Goal: Feedback & Contribution: Leave review/rating

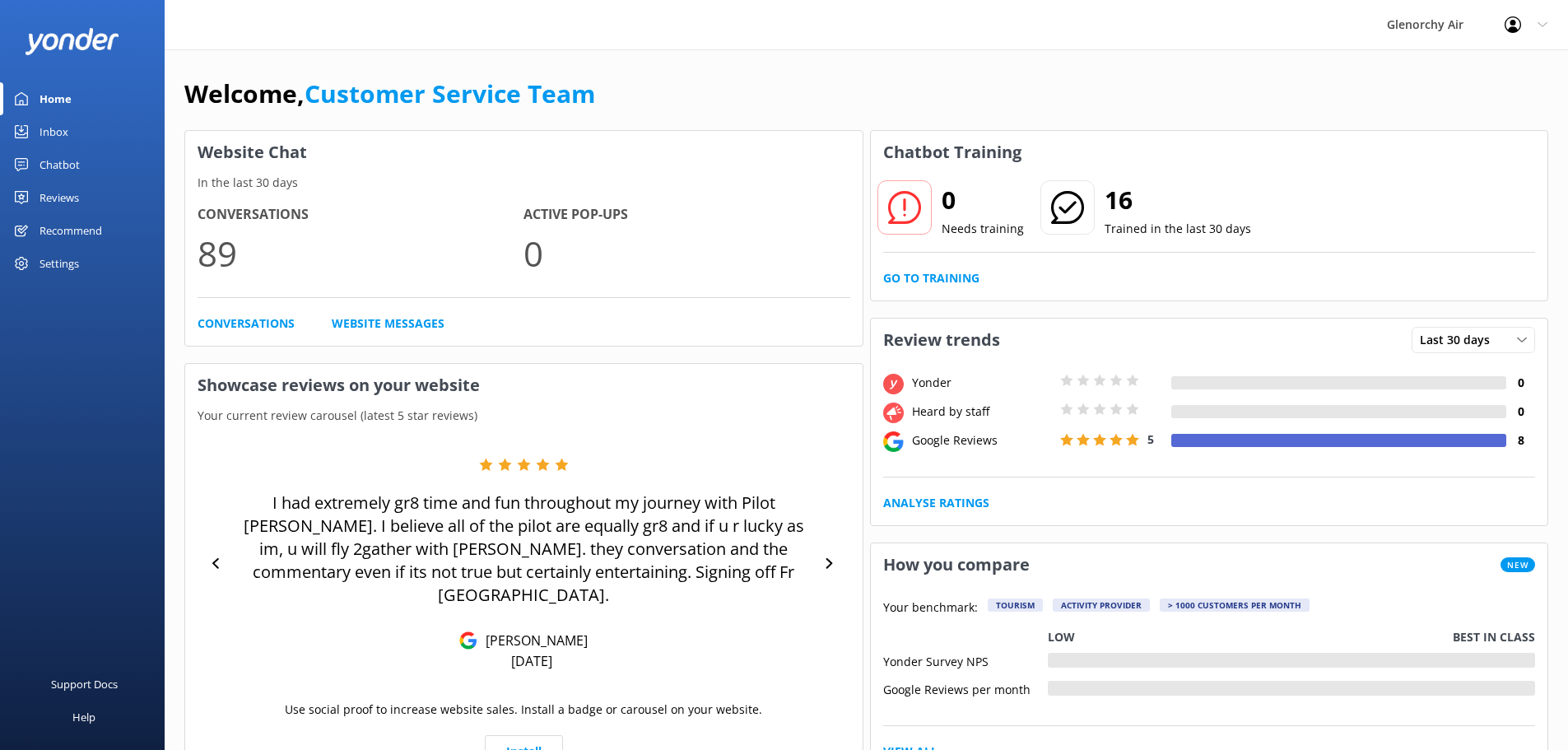
click at [61, 156] on div "Chatbot" at bounding box center [59, 164] width 40 height 32
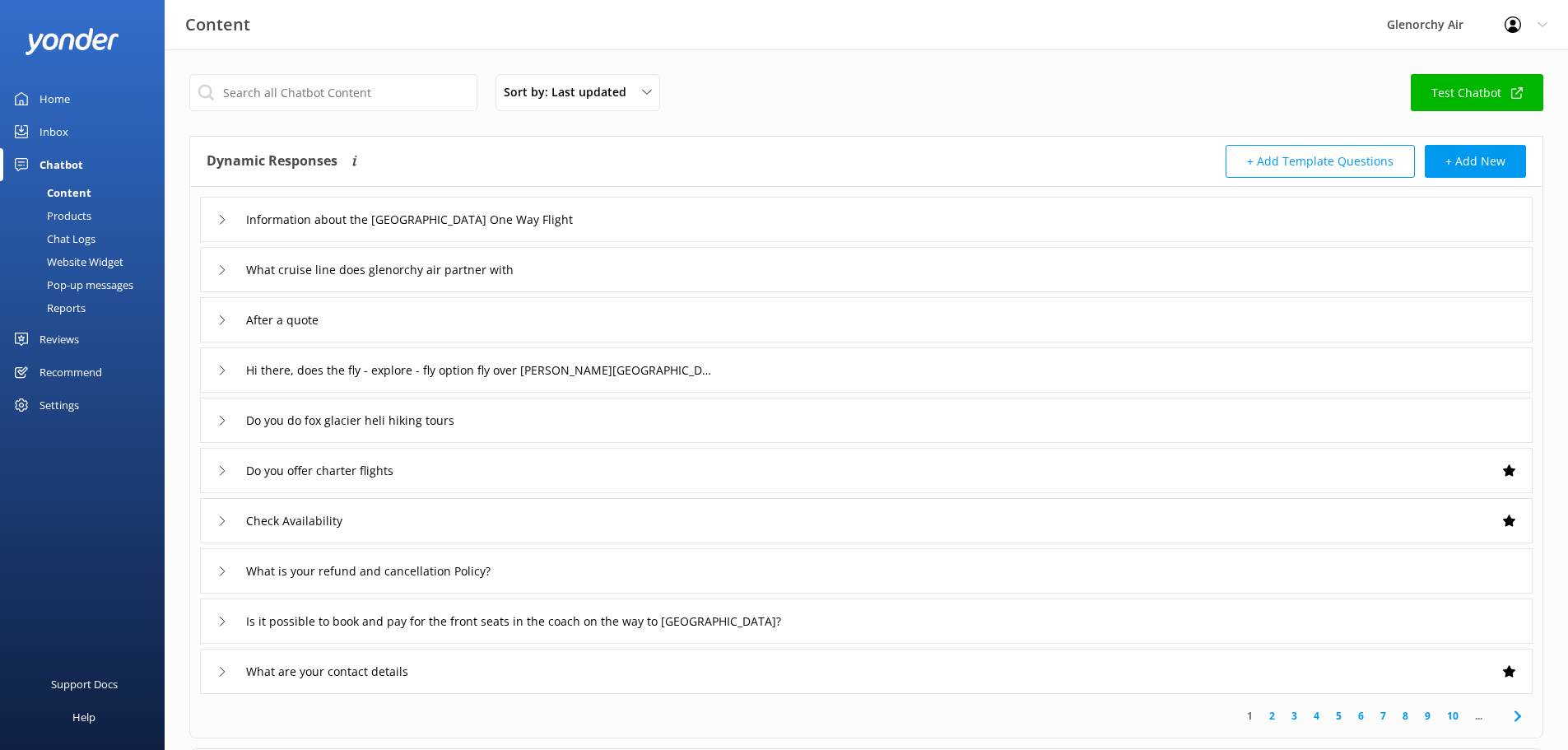
click at [56, 131] on div "Inbox" at bounding box center [53, 131] width 29 height 32
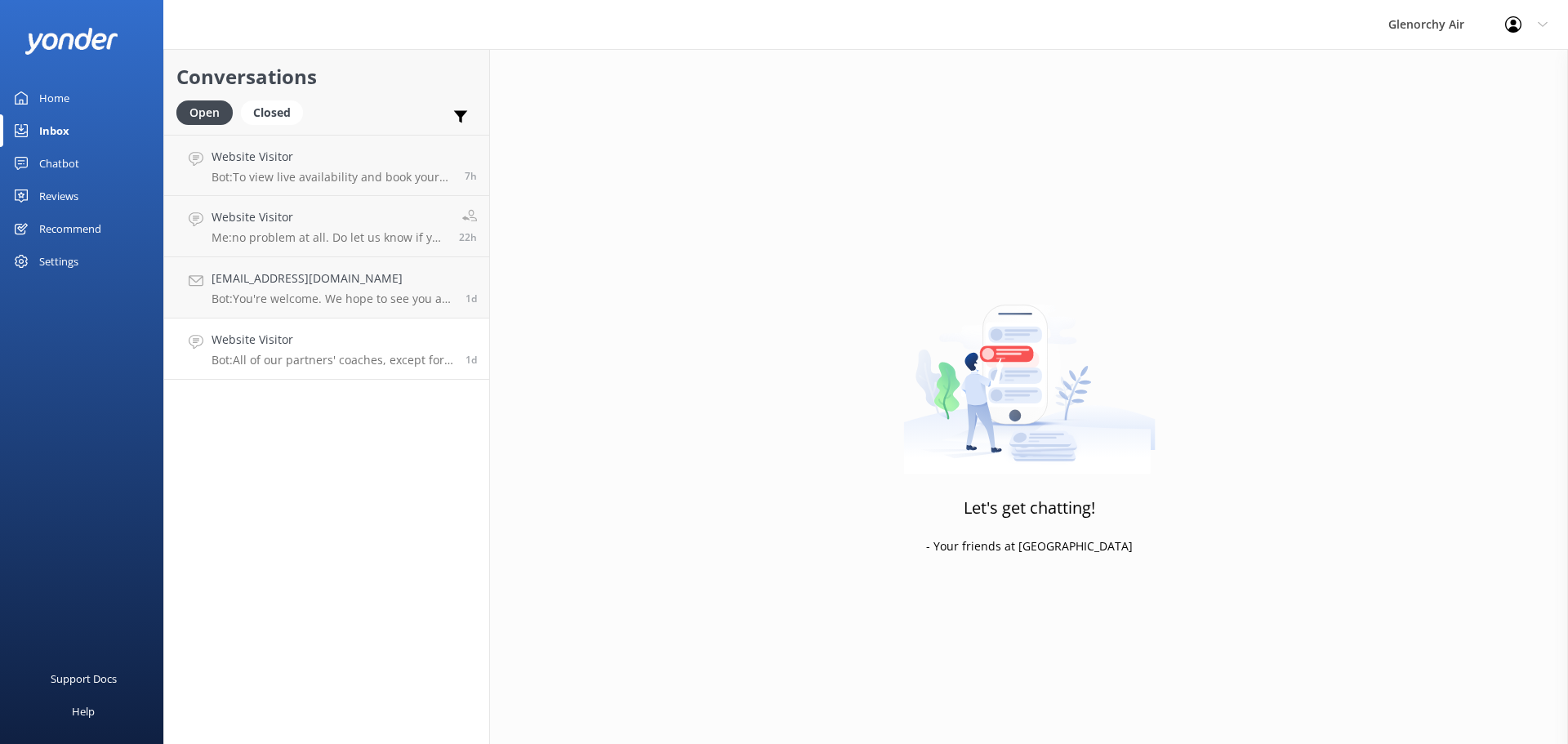
click at [377, 347] on h4 "Website Visitor" at bounding box center [333, 340] width 242 height 18
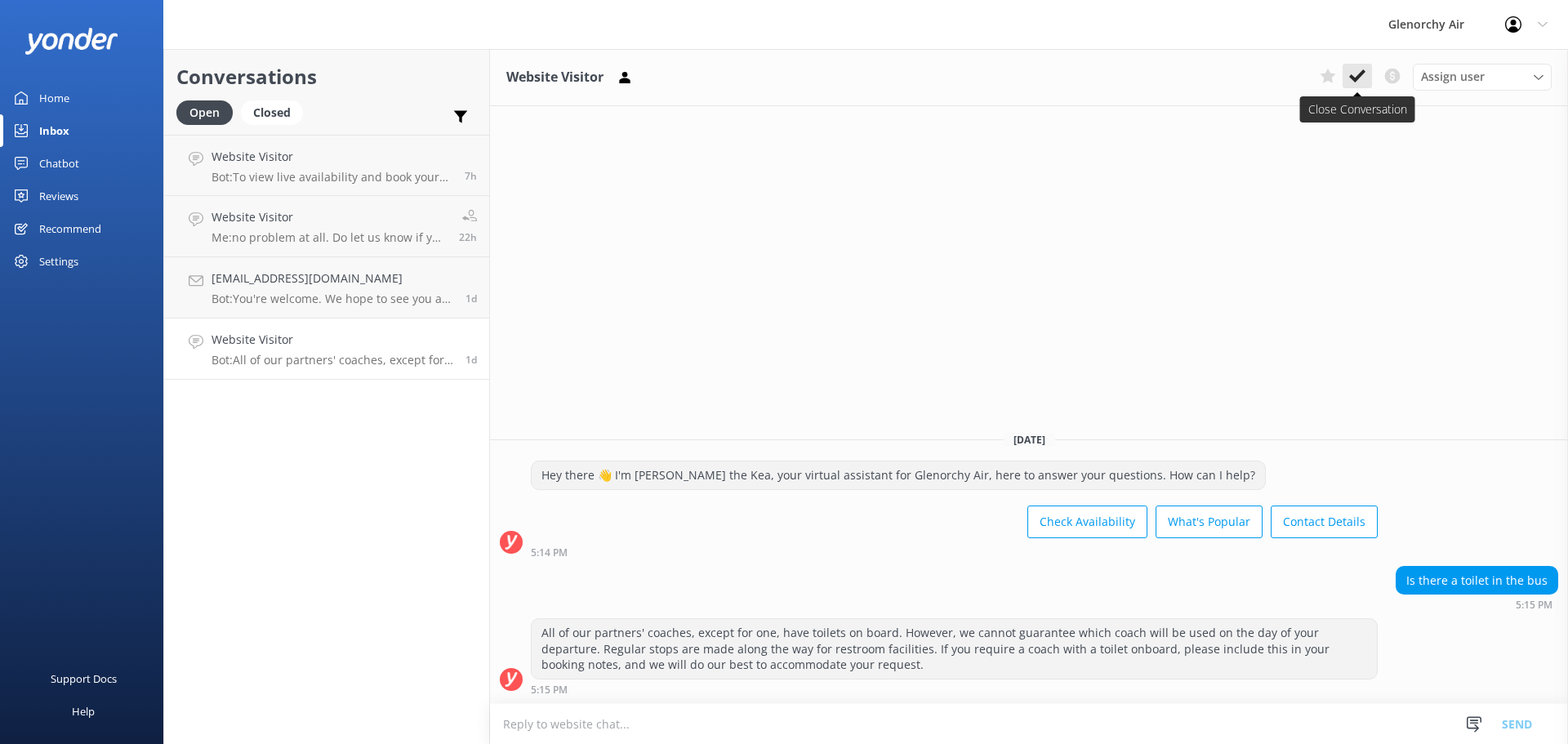
click at [1363, 72] on use at bounding box center [1357, 75] width 17 height 13
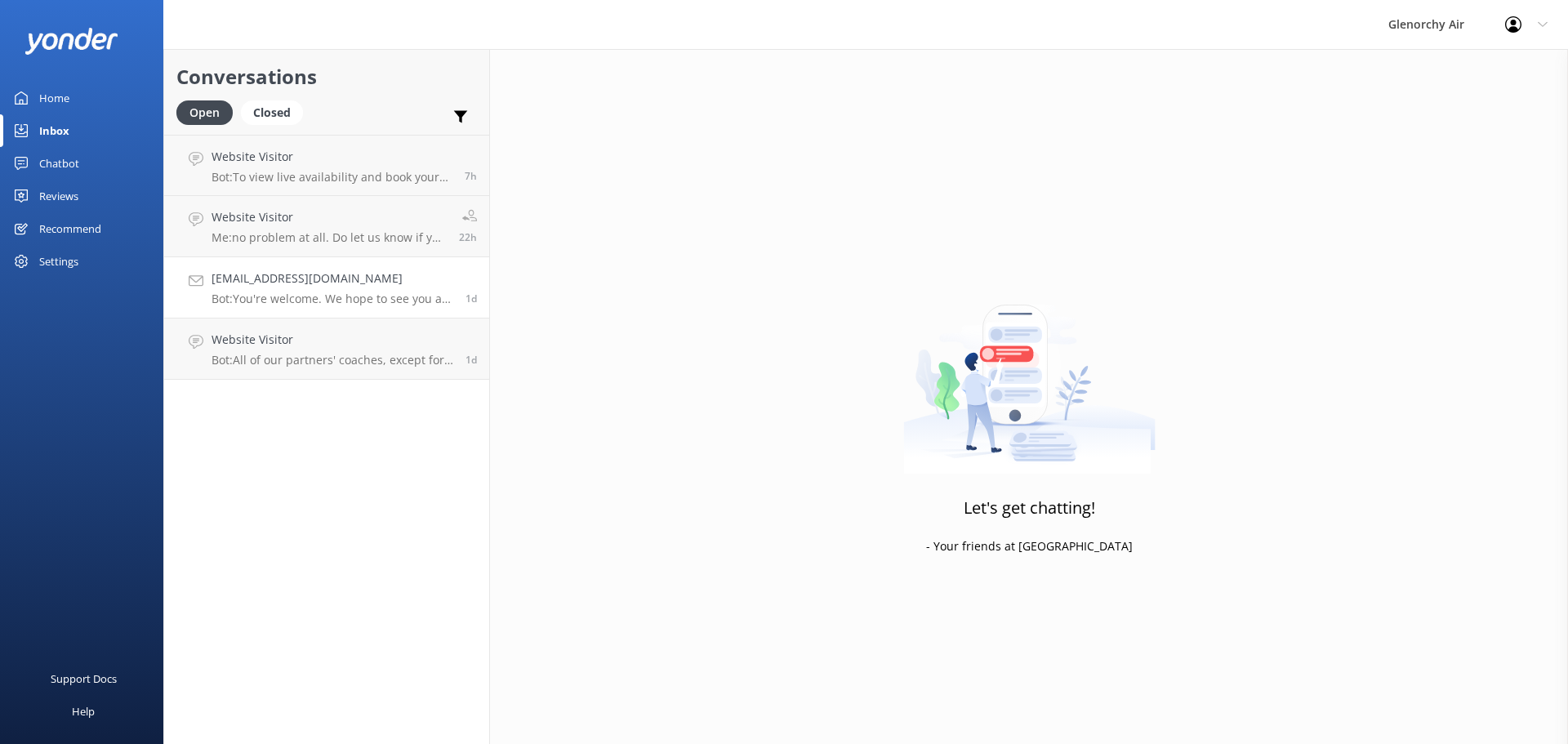
click at [350, 292] on p "Bot: You're welcome. We hope to see you at [GEOGRAPHIC_DATA] Air soon!" at bounding box center [333, 299] width 242 height 15
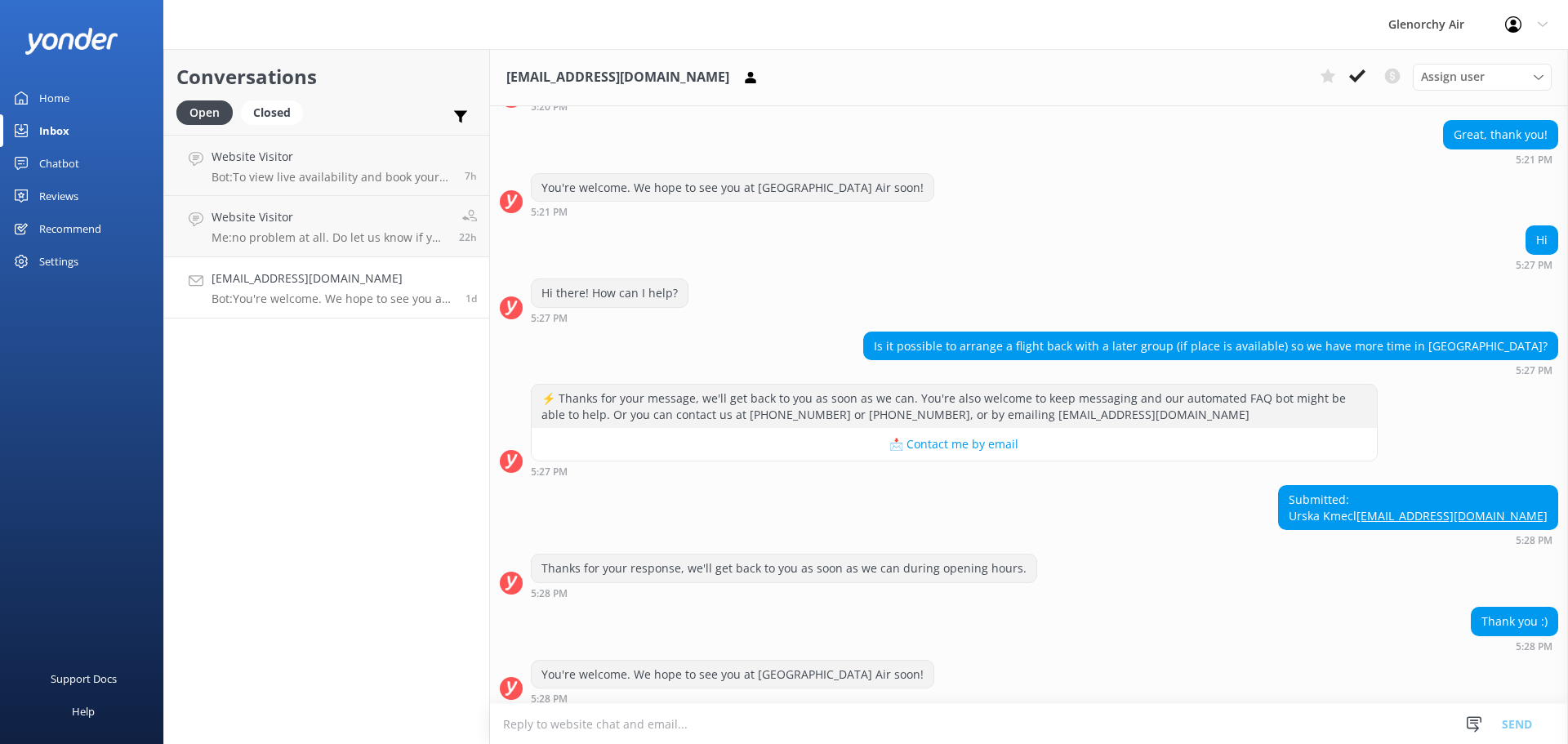
scroll to position [401, 0]
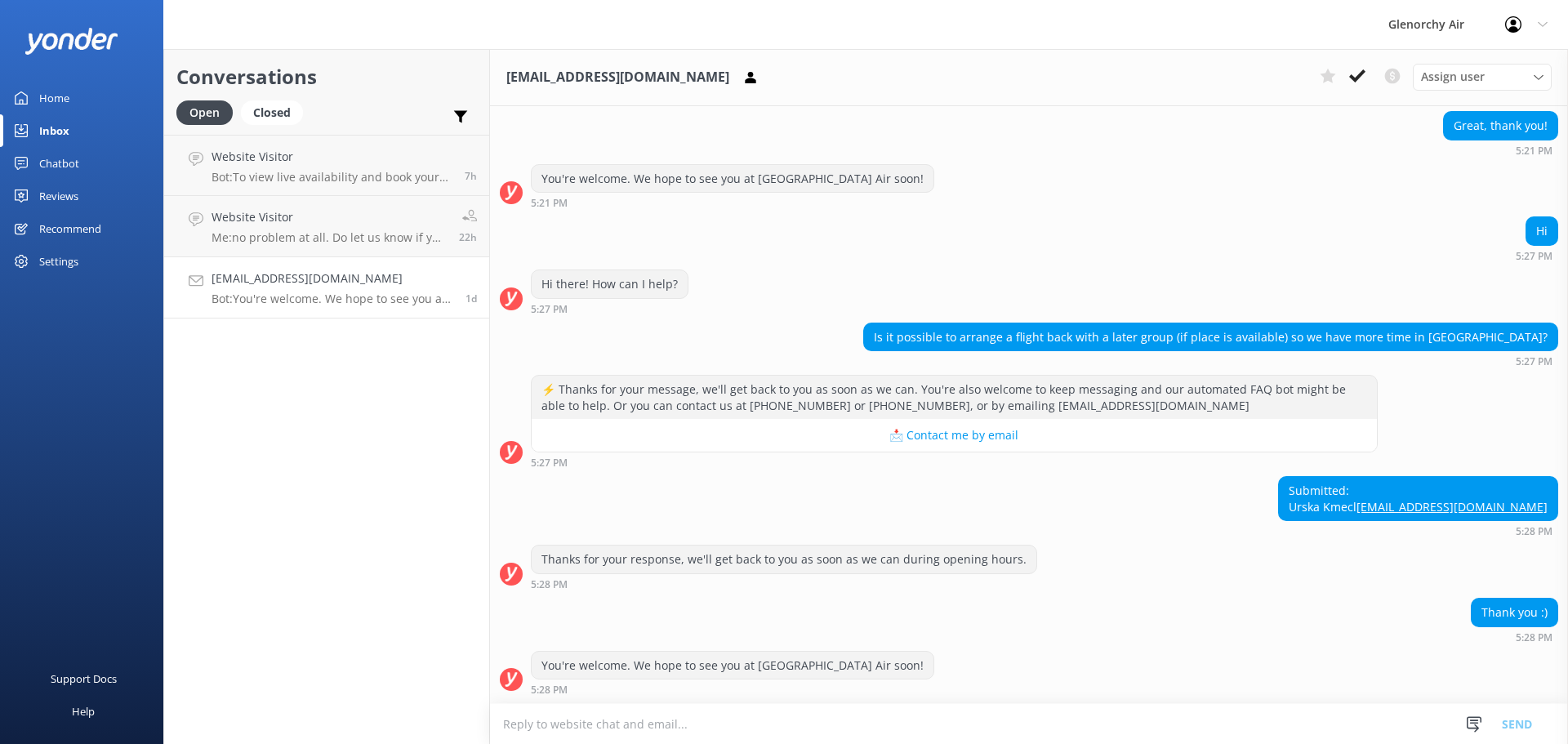
click at [1300, 520] on div "Submitted: Urska Kmecl [EMAIL_ADDRESS][DOMAIN_NAME] 5:28 PM" at bounding box center [1029, 507] width 1078 height 61
click at [1358, 80] on icon at bounding box center [1357, 75] width 17 height 17
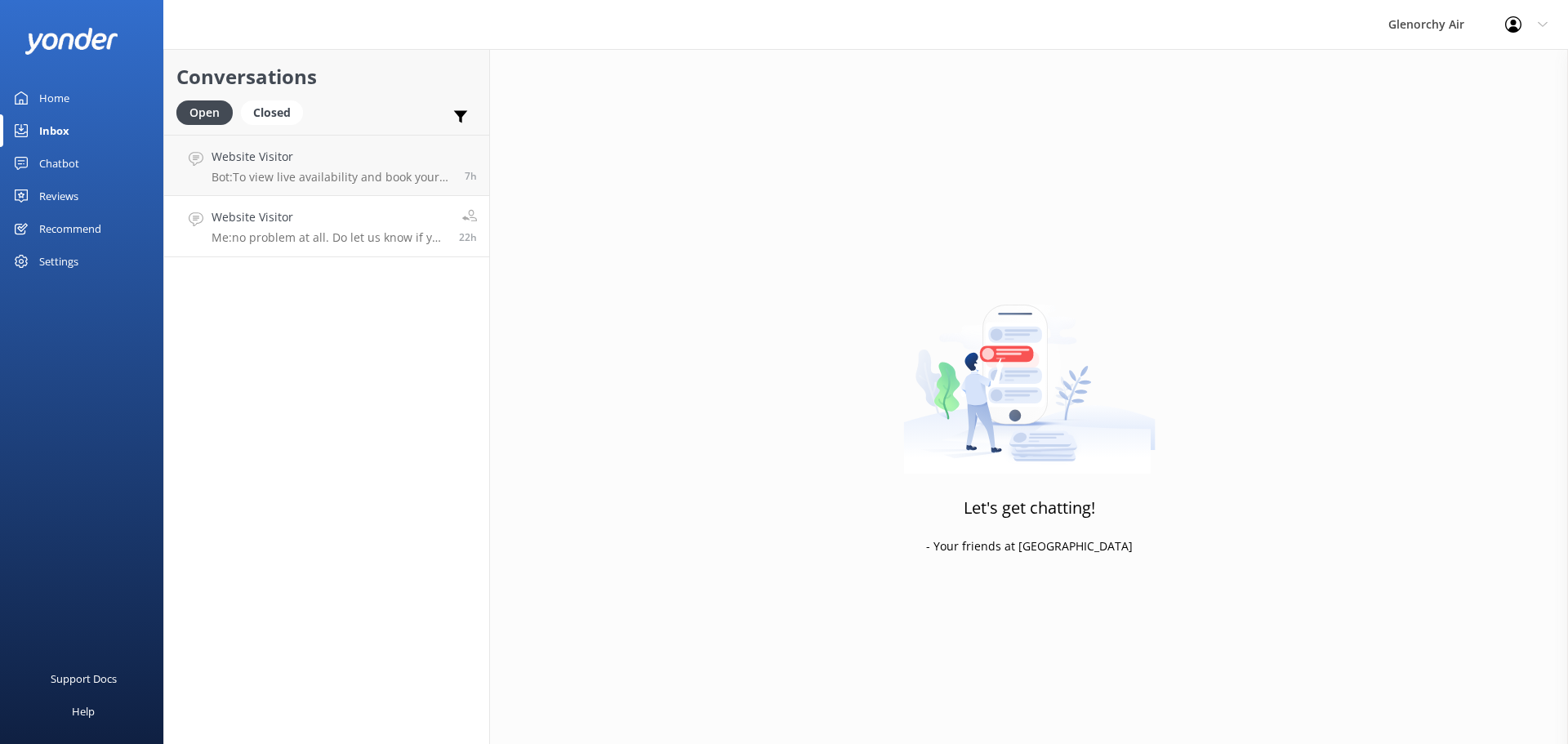
click at [314, 231] on p "Me: no problem at all. Do let us know if you haven't received the confirmation …" at bounding box center [329, 237] width 235 height 15
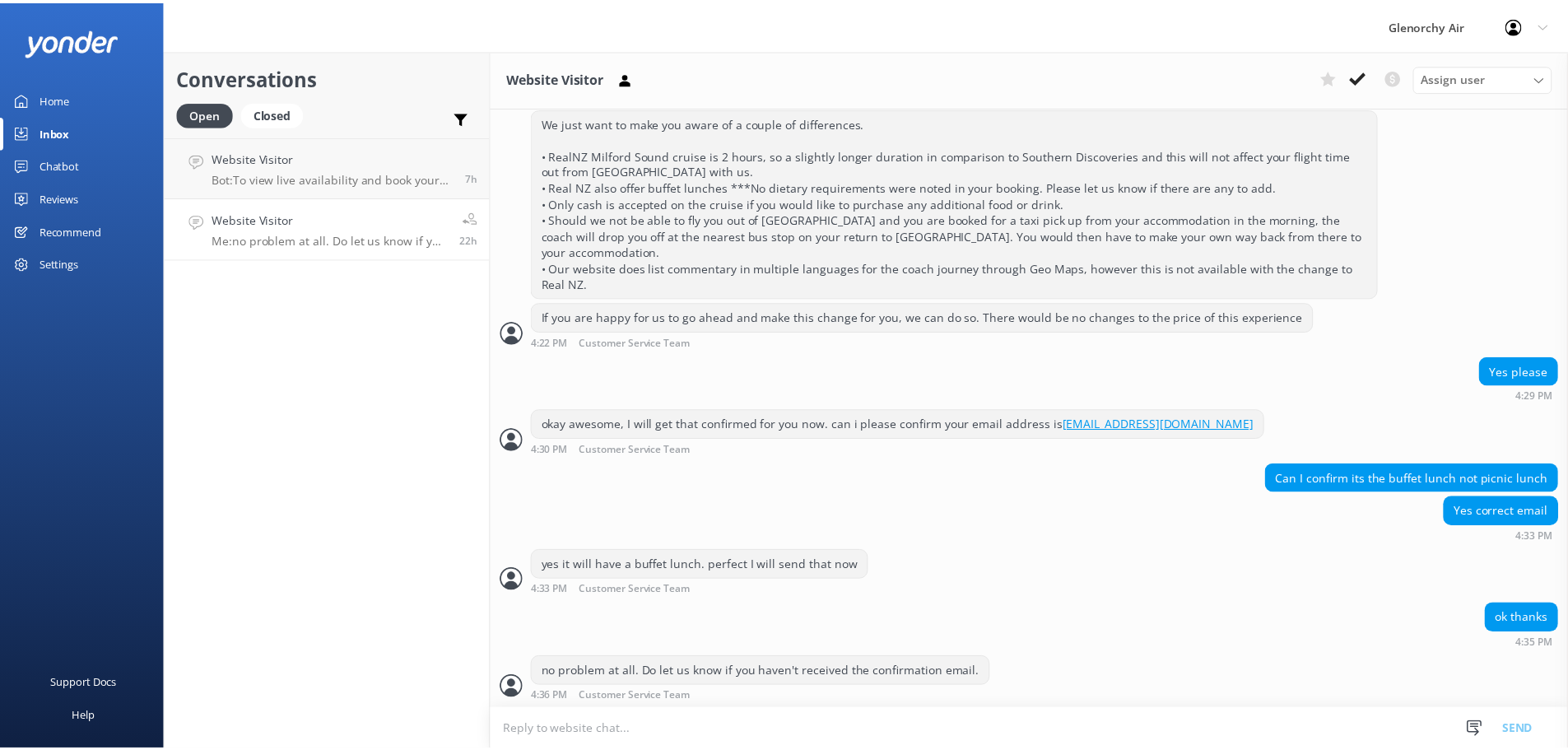
scroll to position [730, 0]
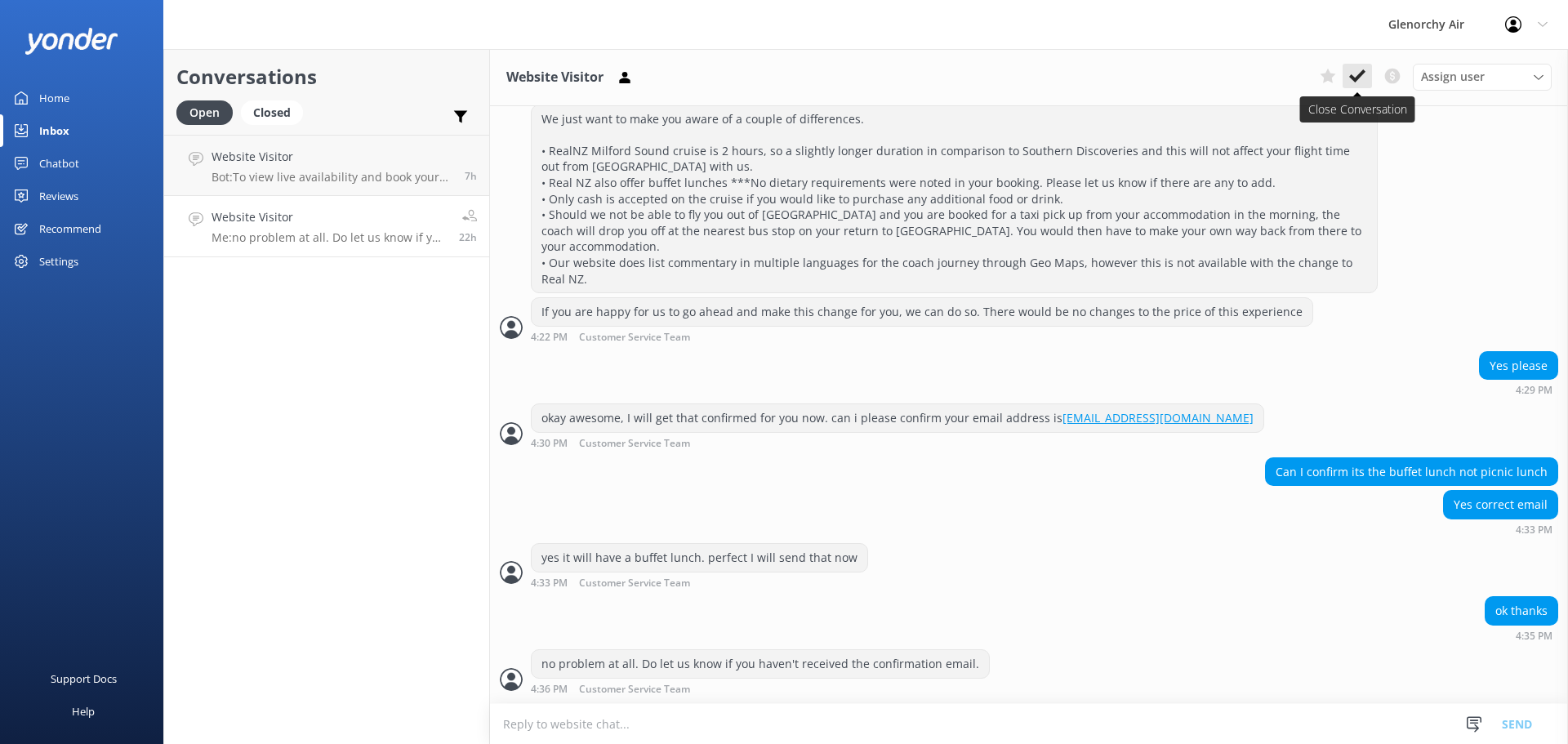
click at [1359, 74] on use at bounding box center [1357, 75] width 17 height 13
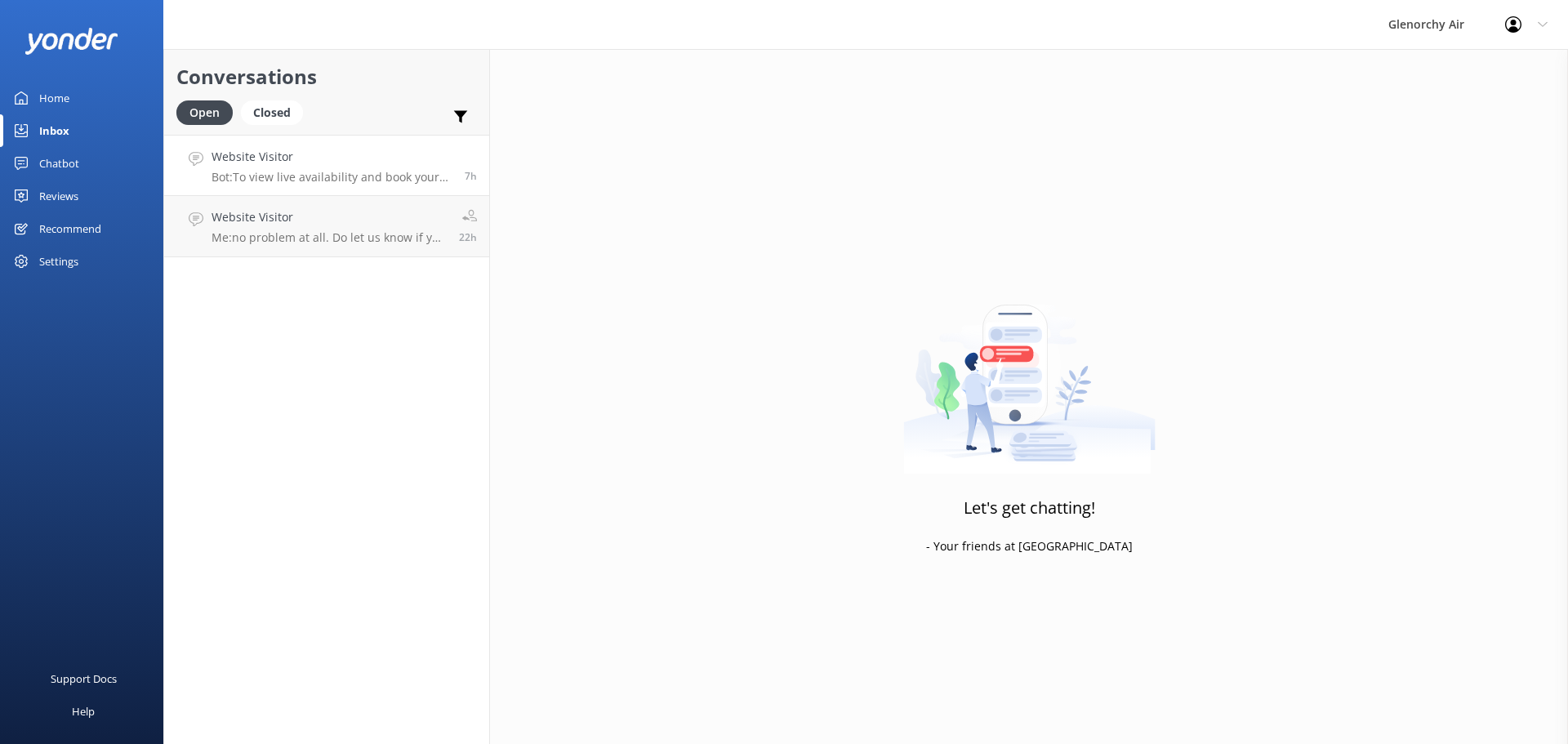
click at [312, 163] on h4 "Website Visitor" at bounding box center [332, 156] width 241 height 18
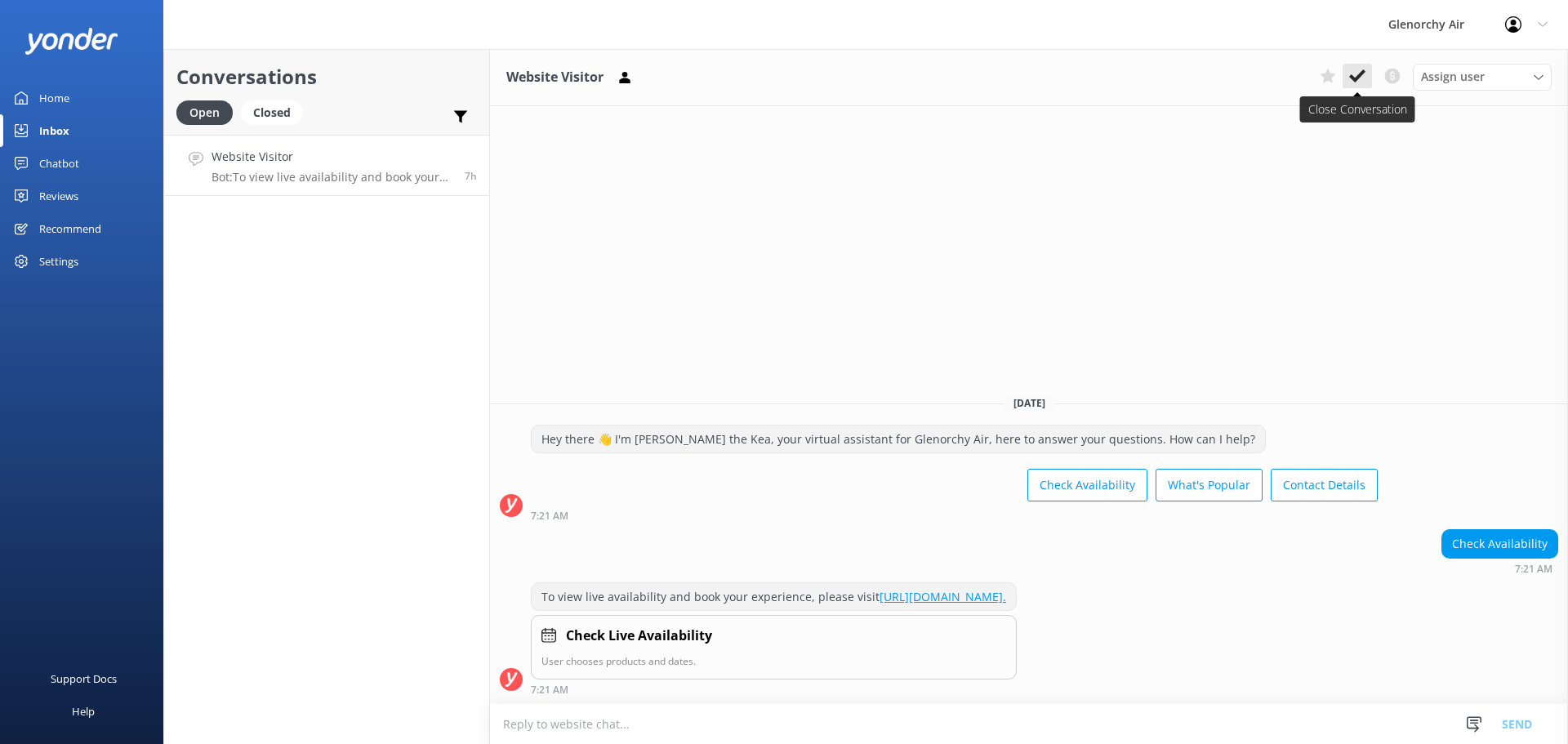
click at [1350, 75] on use at bounding box center [1357, 75] width 17 height 13
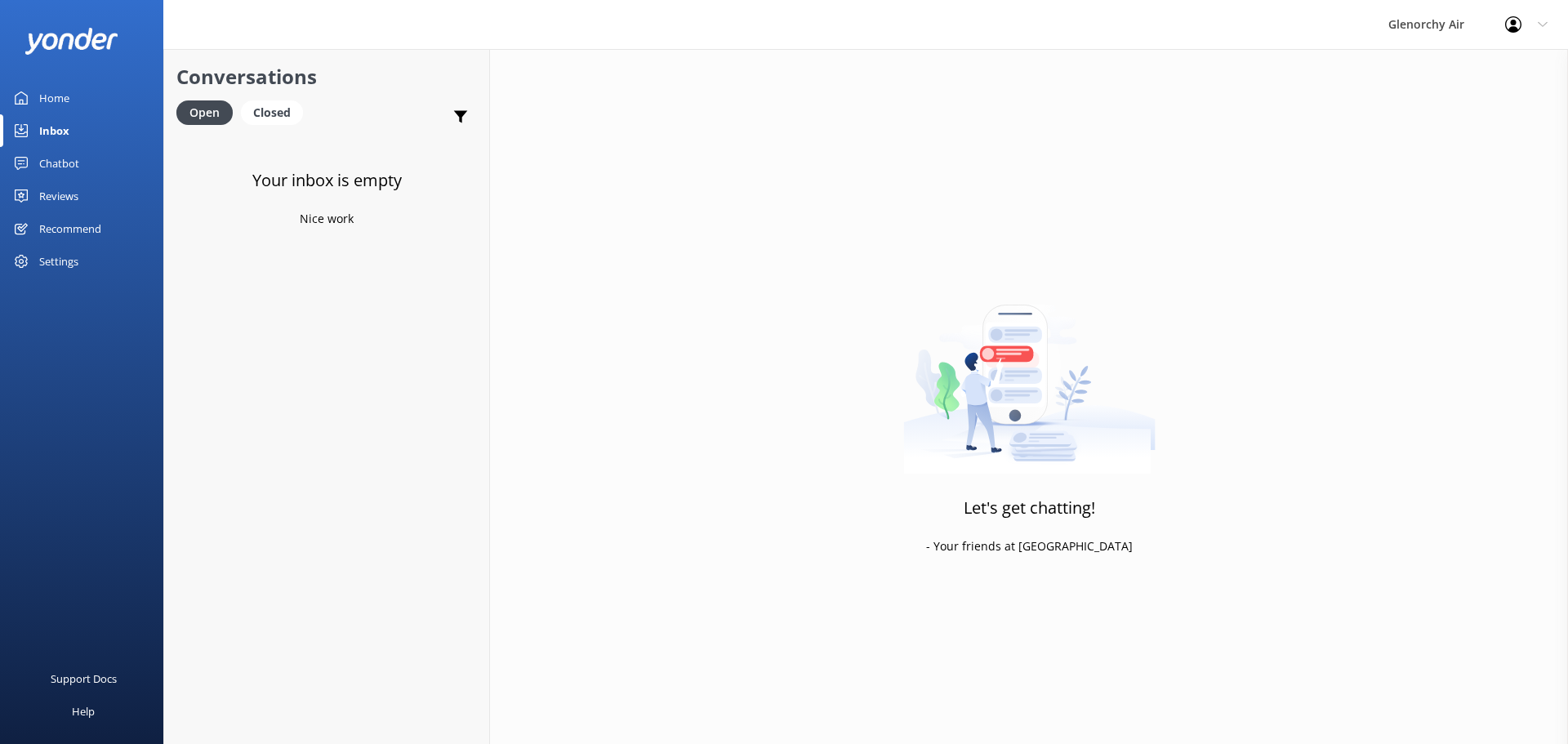
click at [53, 197] on div "Reviews" at bounding box center [59, 195] width 39 height 32
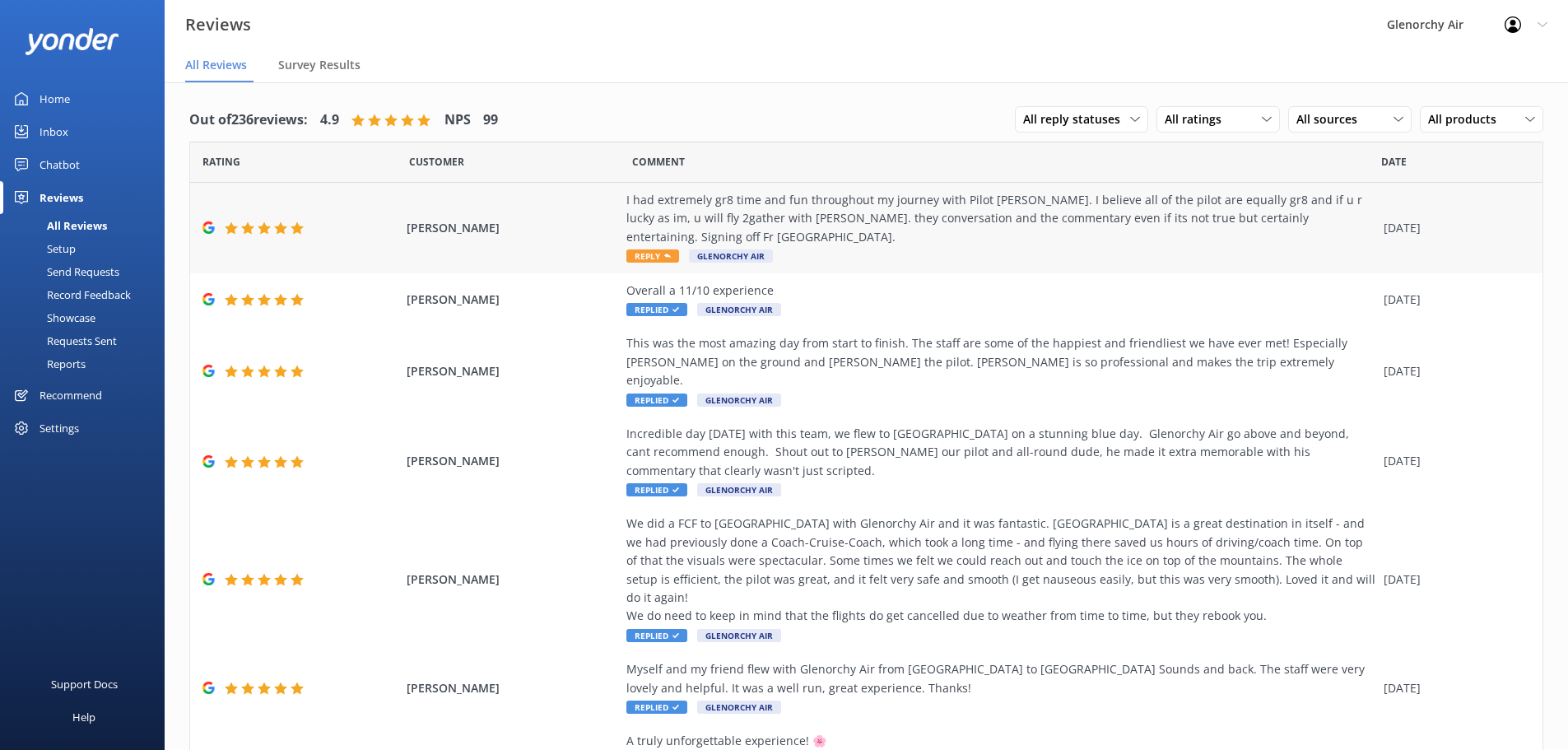
click at [663, 249] on span "Reply" at bounding box center [653, 255] width 53 height 13
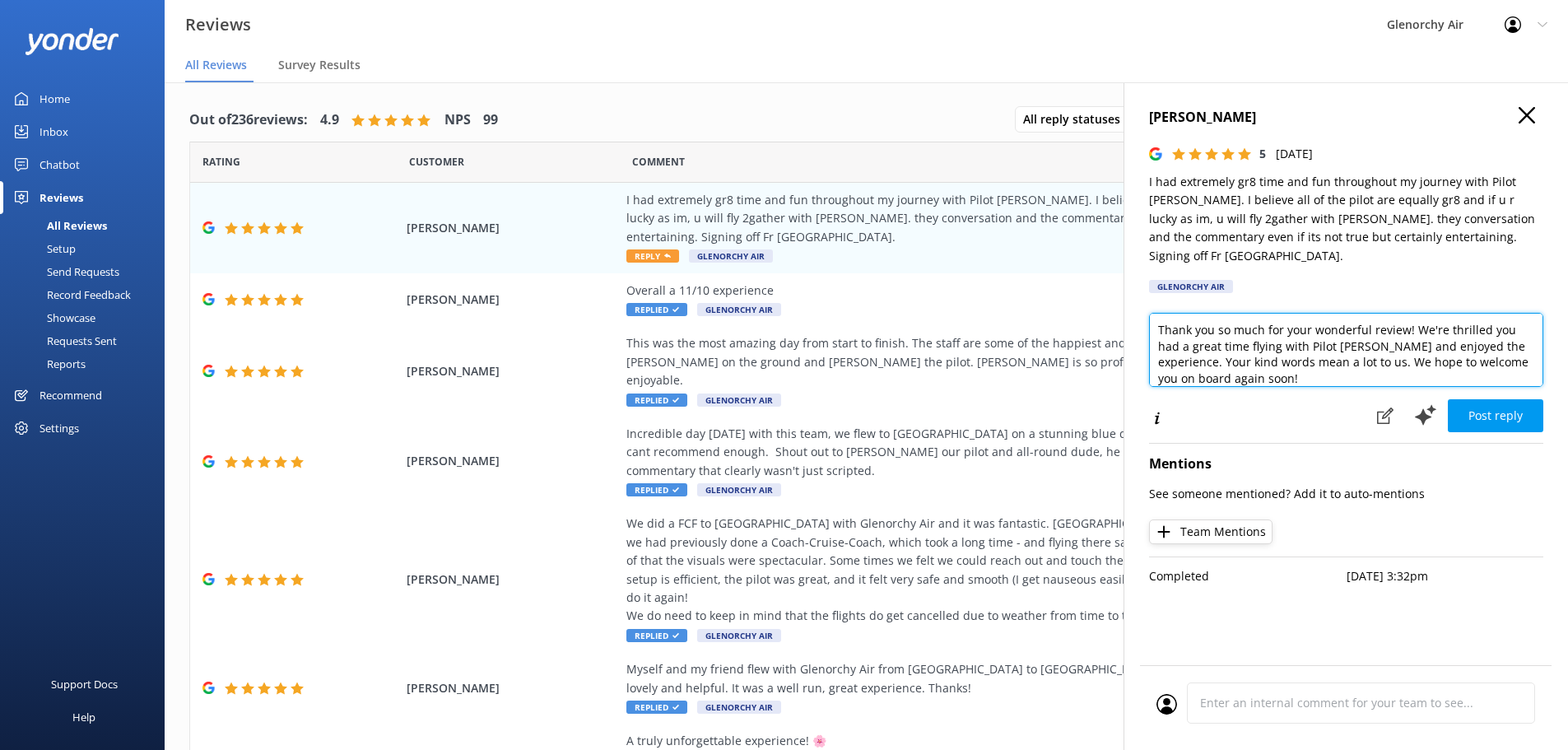
drag, startPoint x: 1224, startPoint y: 335, endPoint x: 1314, endPoint y: 309, distance: 93.7
click at [1314, 313] on textarea "Thank you so much for your wonderful review! We're thrilled you had a great tim…" at bounding box center [1347, 349] width 395 height 74
drag, startPoint x: 1532, startPoint y: 312, endPoint x: 1354, endPoint y: 314, distance: 178.0
click at [1354, 314] on textarea "Thank you so much for your review. Your kind words mean a lot to us. We hope to…" at bounding box center [1347, 349] width 395 height 74
click at [1408, 314] on textarea "Thank you so much for your review. We will leyt [PERSON_NAME] We hope to welcom…" at bounding box center [1347, 349] width 395 height 74
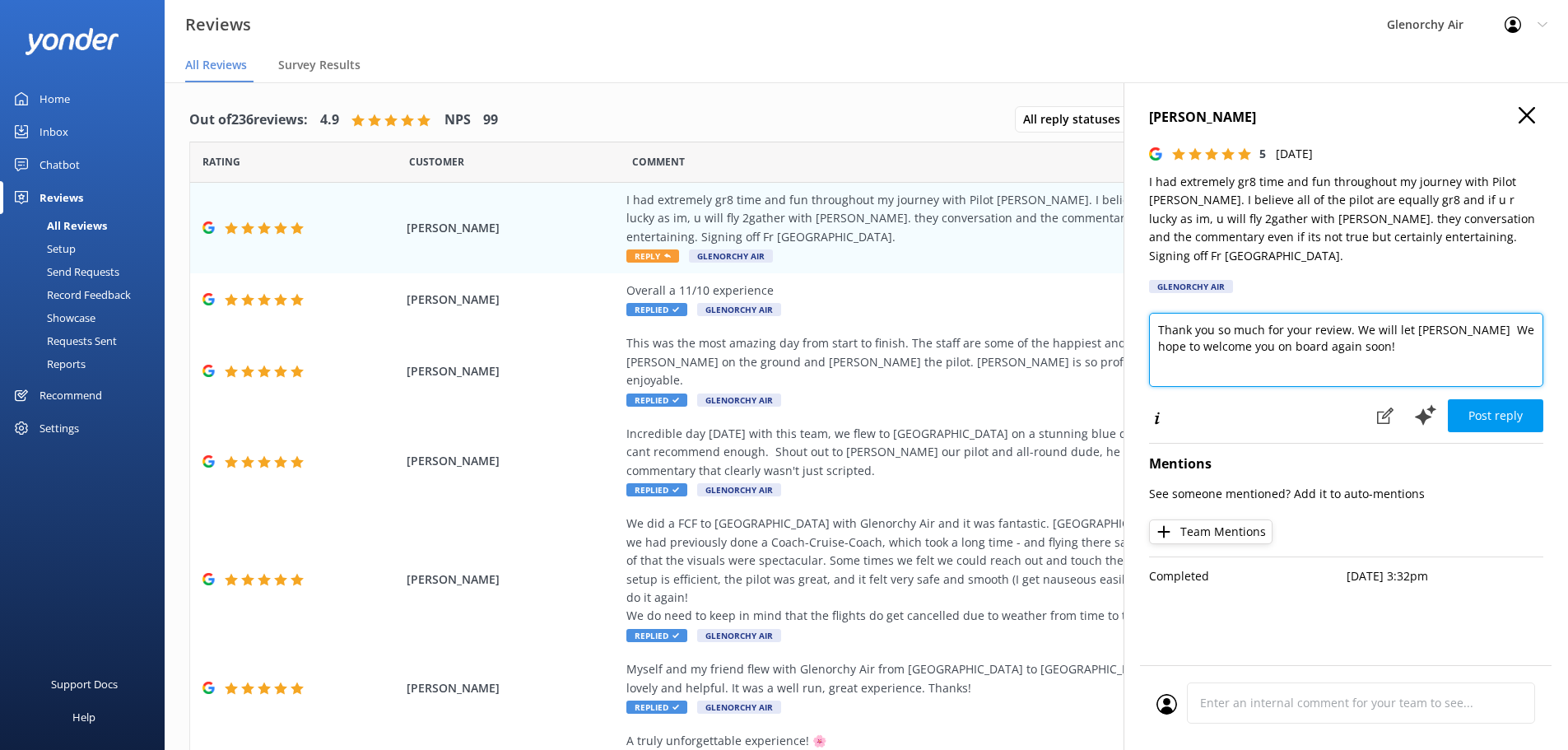
click at [1444, 313] on textarea "Thank you so much for your review. We will let [PERSON_NAME] We hope to welcome…" at bounding box center [1347, 349] width 395 height 74
click at [1471, 330] on textarea "Thank you so much for your review. We will let [PERSON_NAME] know of your revie…" at bounding box center [1347, 349] width 395 height 74
drag, startPoint x: 1205, startPoint y: 327, endPoint x: 1351, endPoint y: 305, distance: 147.6
click at [1351, 313] on textarea "Thank you so much for your review. We will let [PERSON_NAME] know of your revie…" at bounding box center [1347, 349] width 395 height 74
click at [1281, 331] on textarea "Thank you so much for your review. We hope to welcome you on board again soon!" at bounding box center [1347, 349] width 395 height 74
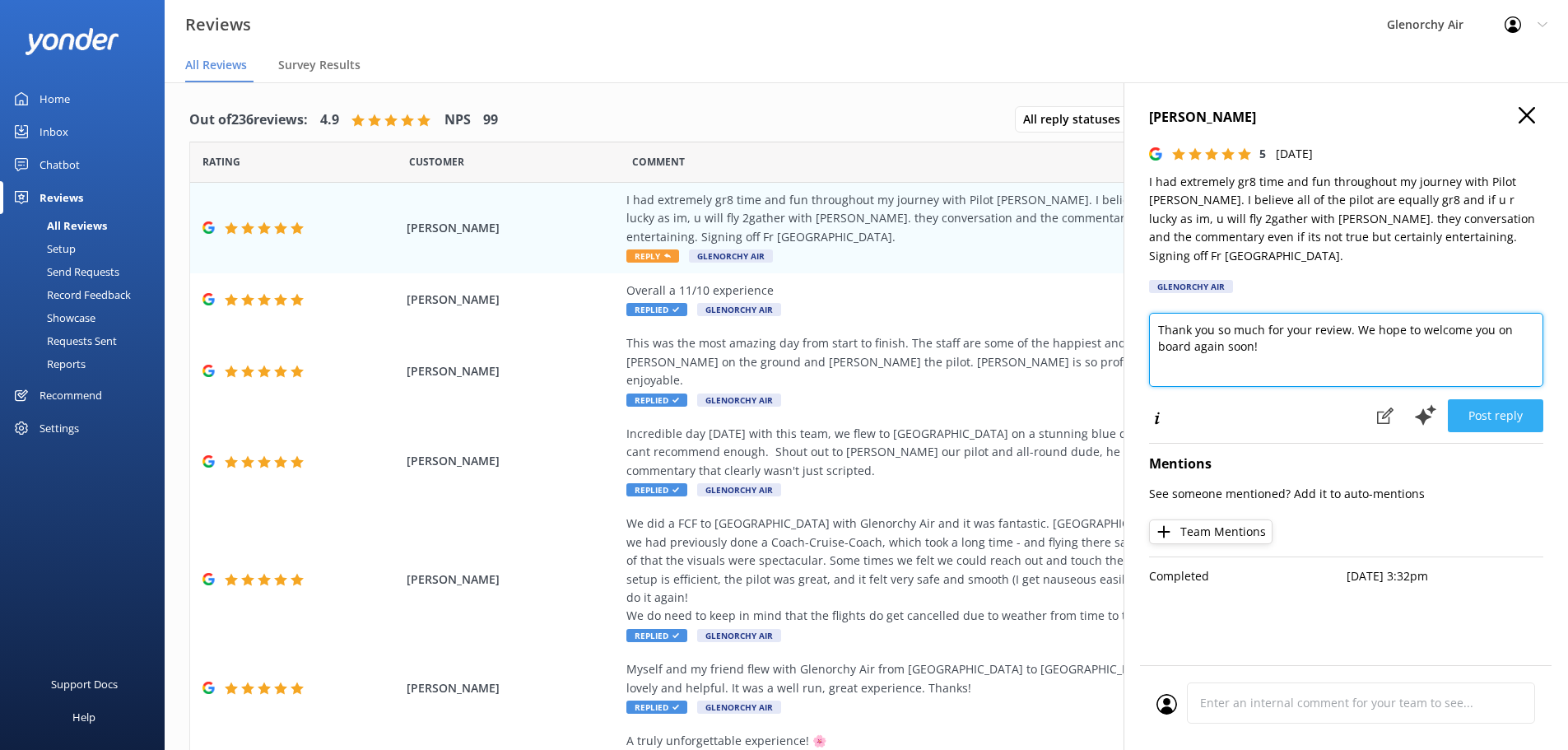
type textarea "Thank you so much for your review. We hope to welcome you on board again soon!"
click at [1492, 400] on button "Post reply" at bounding box center [1495, 415] width 95 height 32
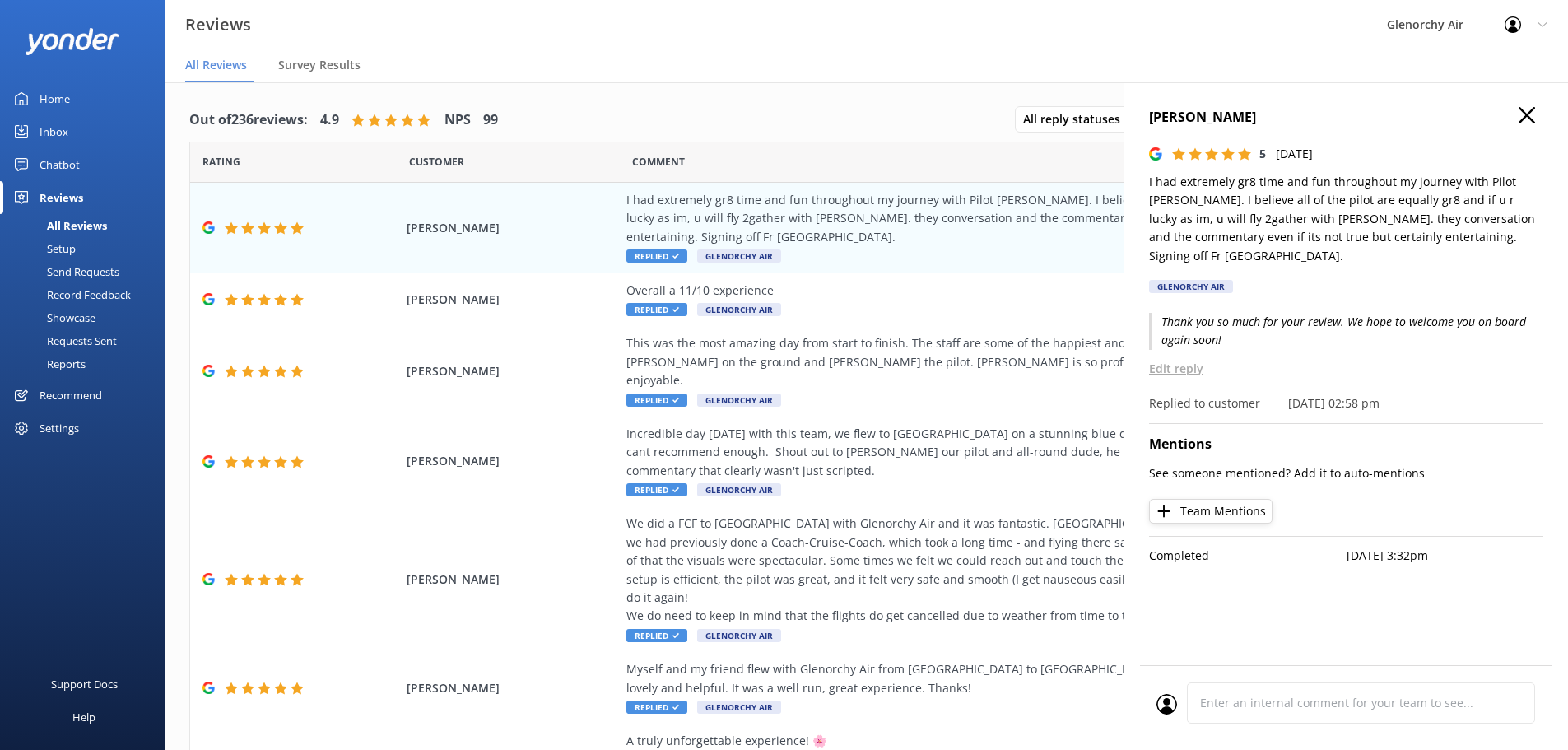
click at [1529, 116] on use "button" at bounding box center [1527, 115] width 17 height 17
